Goal: Check status: Check status

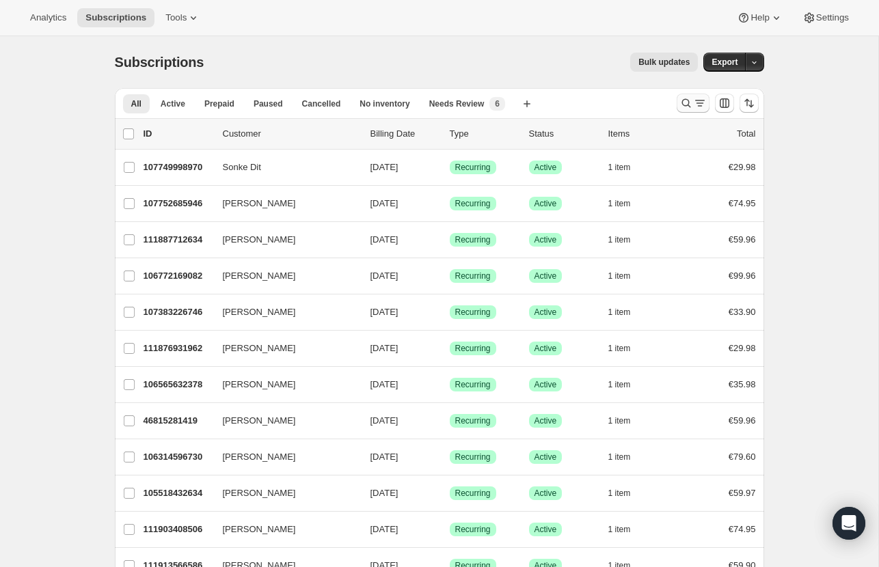
click at [692, 95] on button "Search and filter results" at bounding box center [693, 103] width 33 height 19
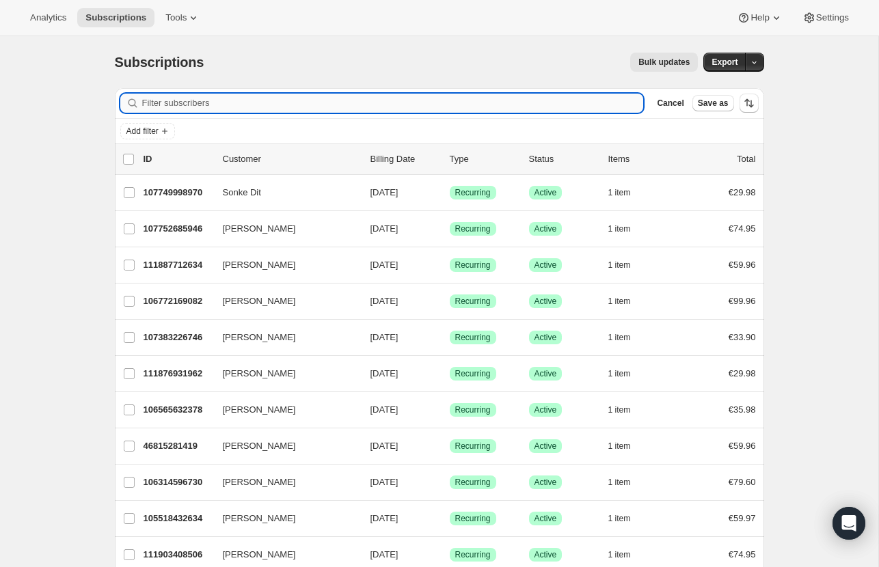
click at [415, 94] on input "Filter subscribers" at bounding box center [393, 103] width 502 height 19
paste input "[PERSON_NAME][EMAIL_ADDRESS][DOMAIN_NAME]"
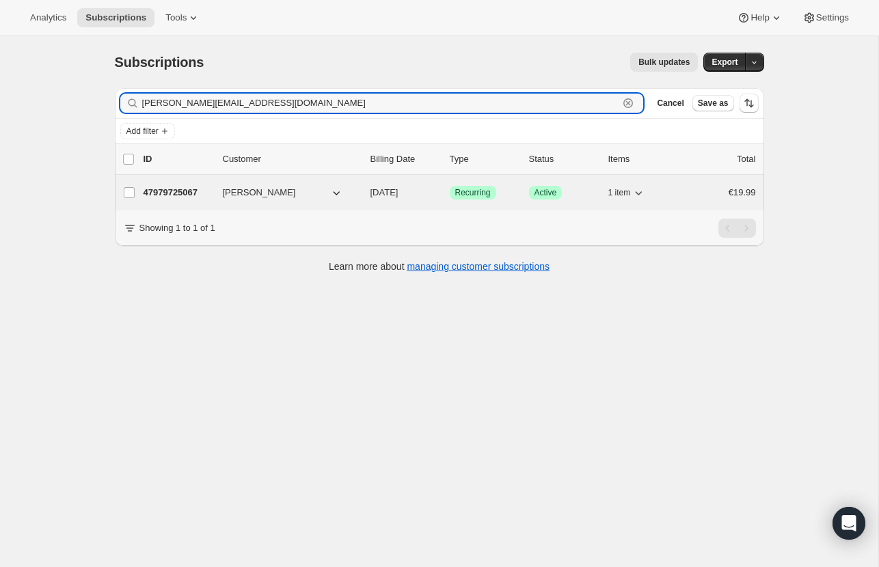
type input "[PERSON_NAME][EMAIL_ADDRESS][DOMAIN_NAME]"
click at [434, 191] on p "[DATE]" at bounding box center [404, 193] width 68 height 14
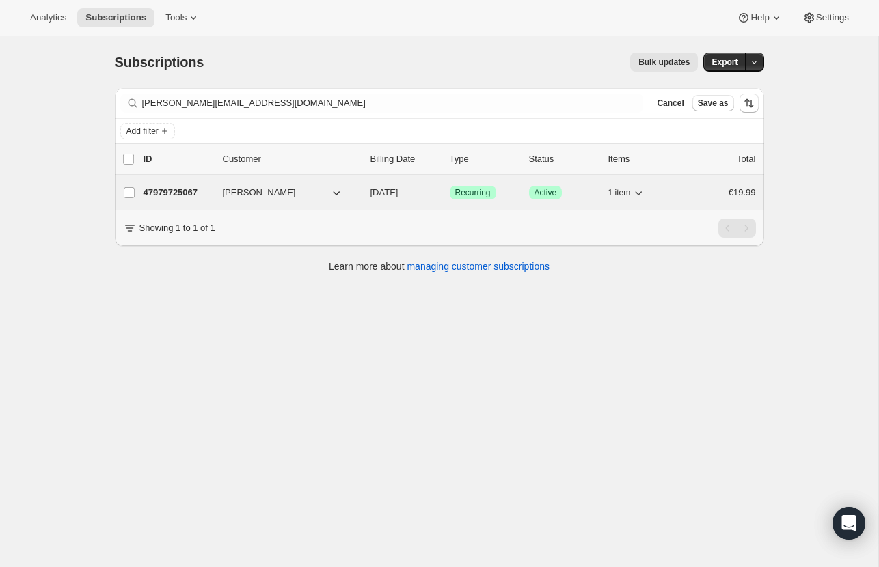
click at [434, 191] on p "[DATE]" at bounding box center [404, 193] width 68 height 14
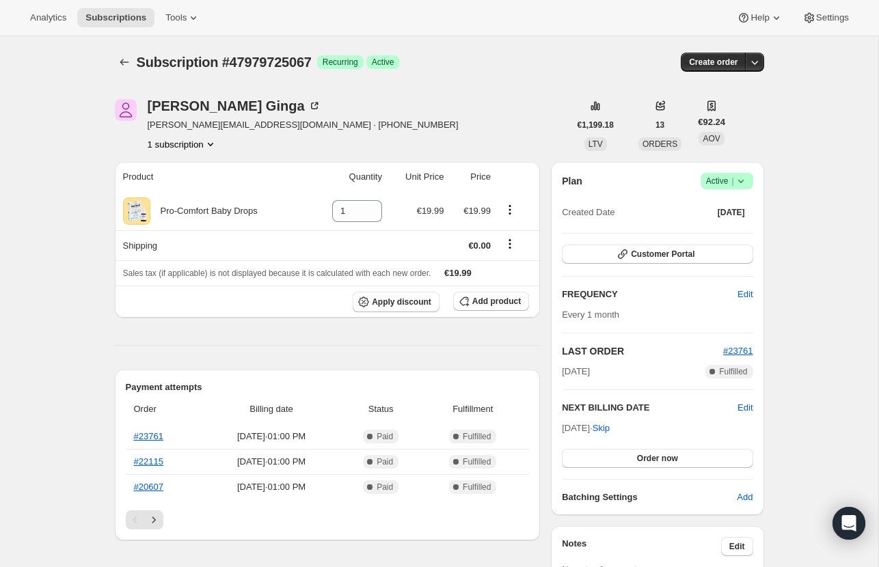
click at [206, 145] on button "1 subscription" at bounding box center [183, 144] width 70 height 14
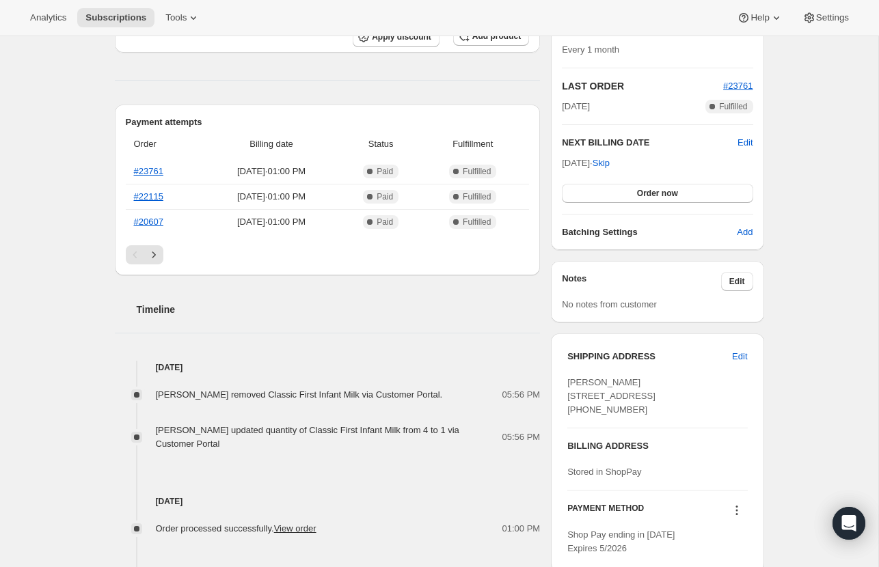
scroll to position [264, 0]
